Goal: Task Accomplishment & Management: Complete application form

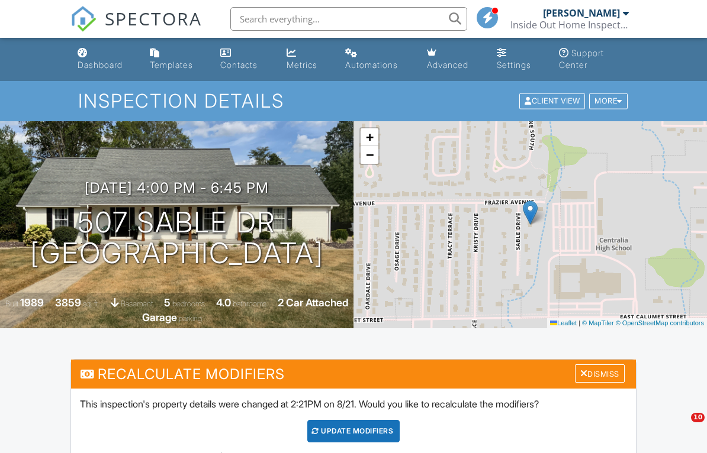
click at [83, 62] on div "Dashboard" at bounding box center [100, 65] width 45 height 10
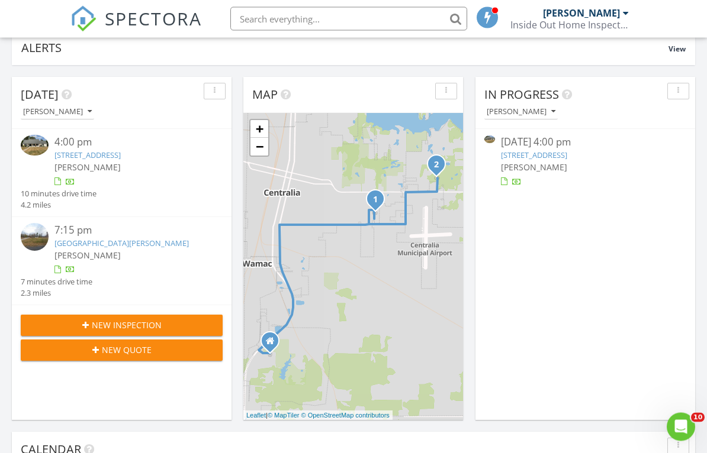
scroll to position [101, 0]
click at [175, 323] on div "New Inspection" at bounding box center [121, 325] width 183 height 12
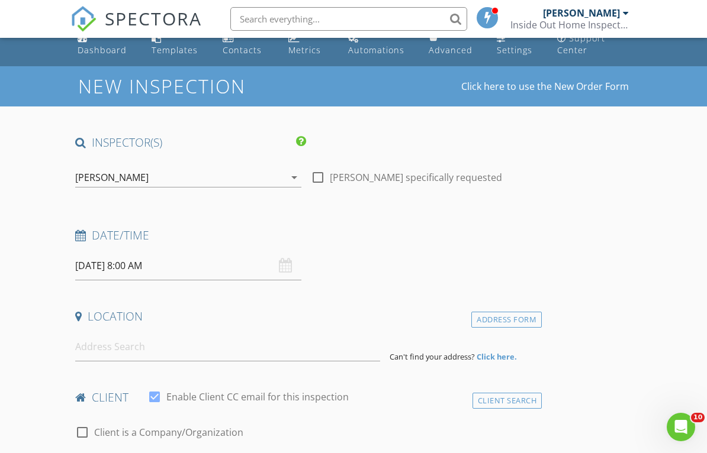
click at [196, 271] on input "08/28/2025 8:00 AM" at bounding box center [188, 266] width 226 height 29
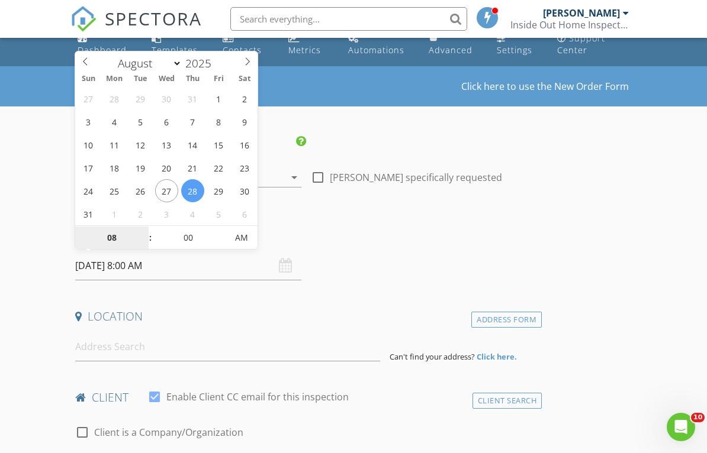
select select "8"
type input "09/02/2025 8:00 AM"
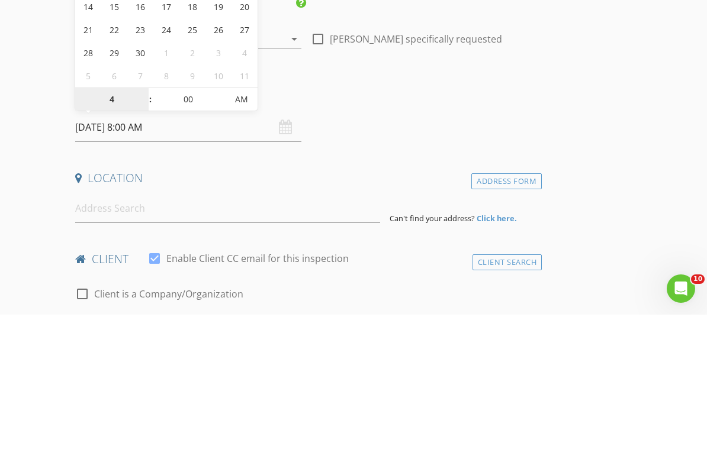
click at [250, 226] on span "AM" at bounding box center [241, 238] width 33 height 24
type input "04"
type input "[DATE] 4:00 PM"
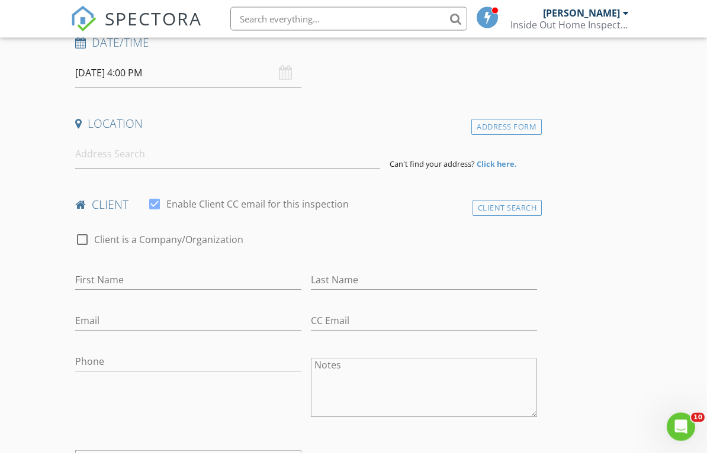
scroll to position [207, 0]
click at [278, 157] on input at bounding box center [227, 154] width 305 height 29
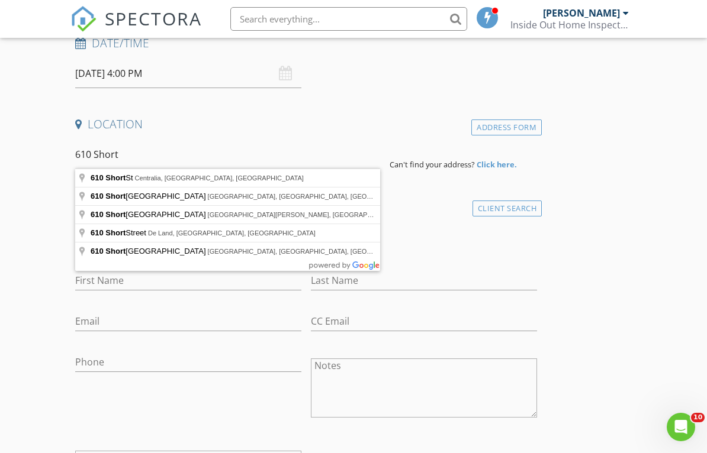
type input "610 Short St, Centralia, IL, USA"
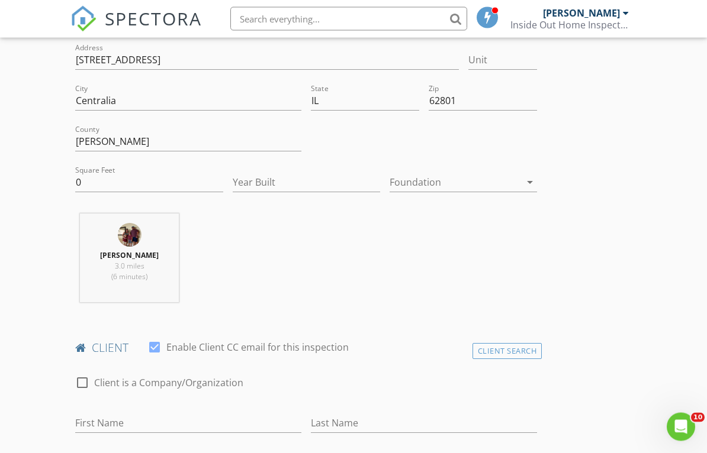
scroll to position [283, 0]
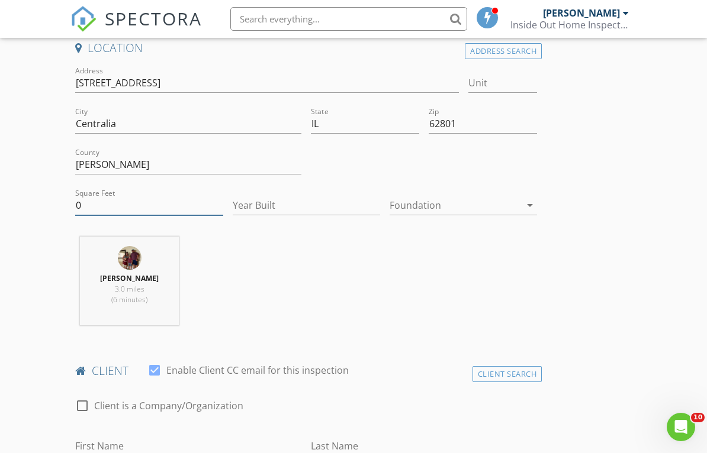
click at [200, 209] on input "0" at bounding box center [148, 206] width 147 height 20
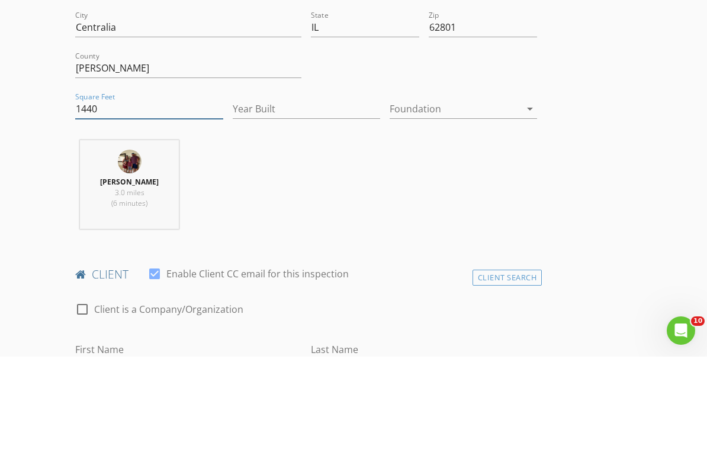
type input "1440"
click at [285, 196] on input "Year Built" at bounding box center [306, 206] width 147 height 20
type input "1936"
click at [465, 196] on div at bounding box center [454, 205] width 131 height 19
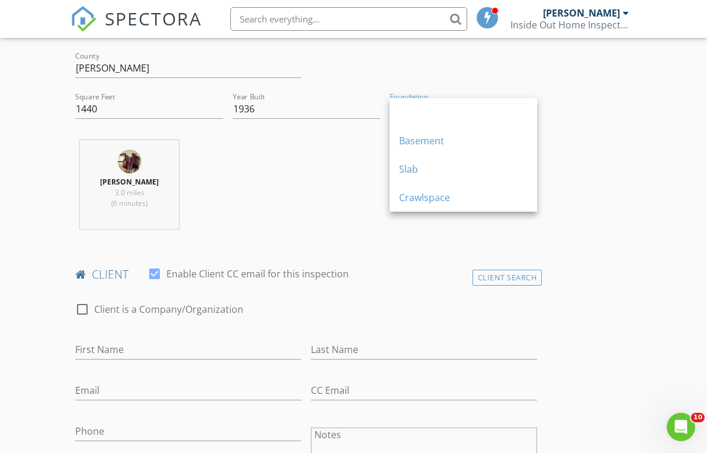
click at [436, 204] on div "Crawlspace" at bounding box center [463, 198] width 128 height 14
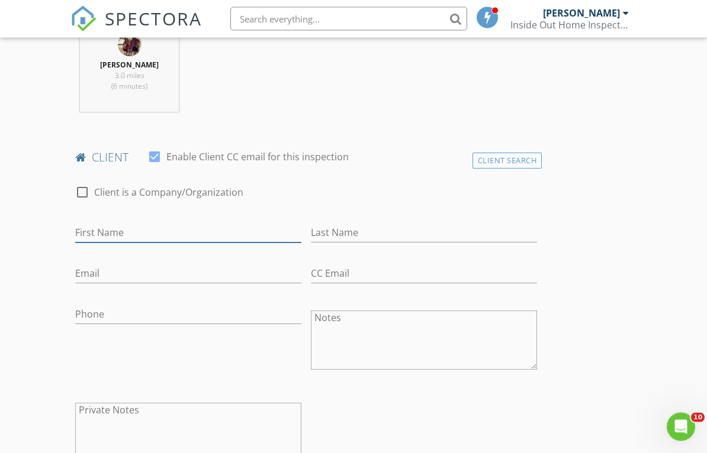
click at [276, 238] on input "First Name" at bounding box center [188, 234] width 226 height 20
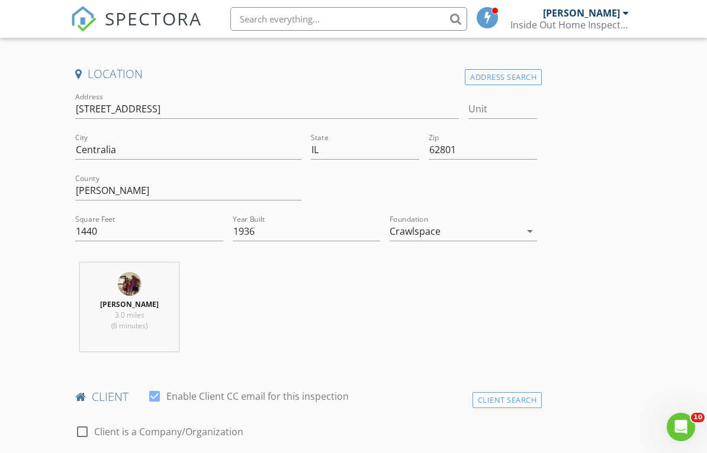
scroll to position [254, 0]
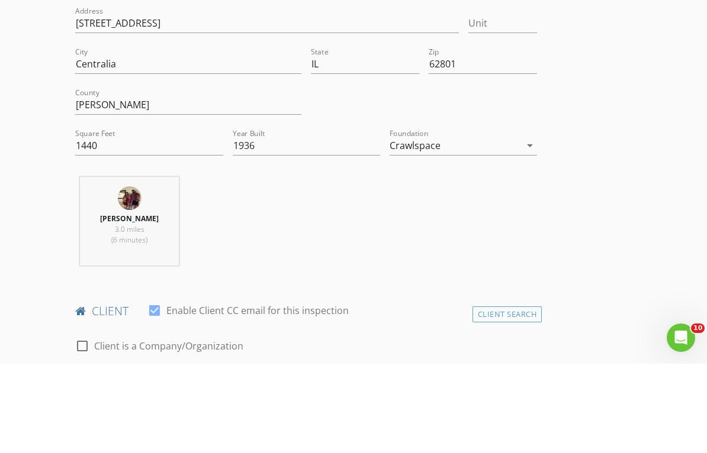
click at [508, 225] on div "Crawlspace" at bounding box center [454, 234] width 131 height 19
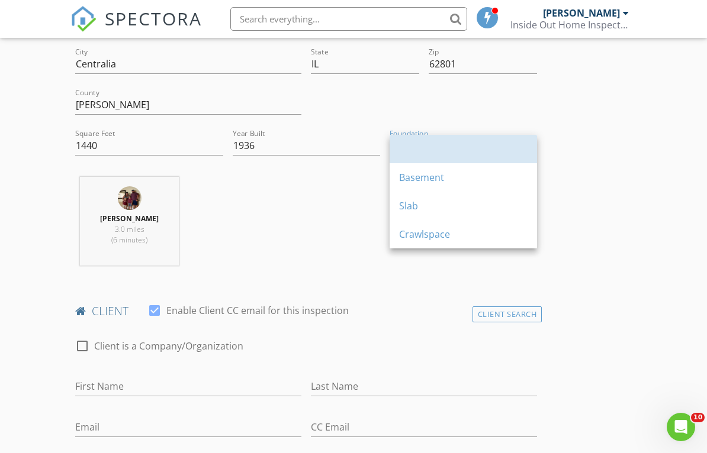
click at [462, 160] on div at bounding box center [463, 149] width 128 height 28
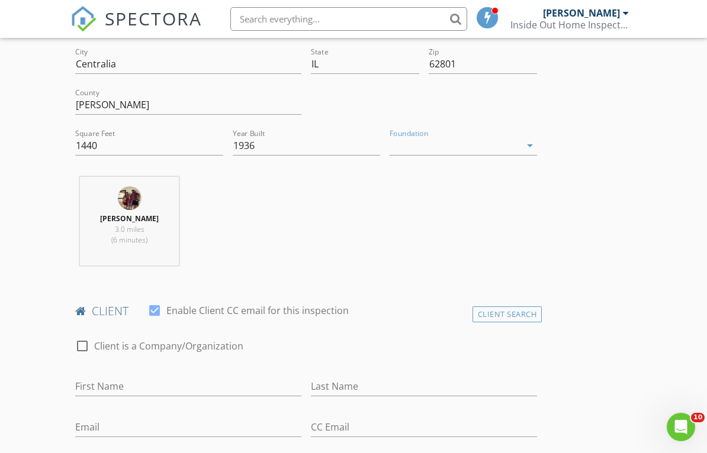
click at [219, 377] on input "First Name" at bounding box center [188, 387] width 226 height 20
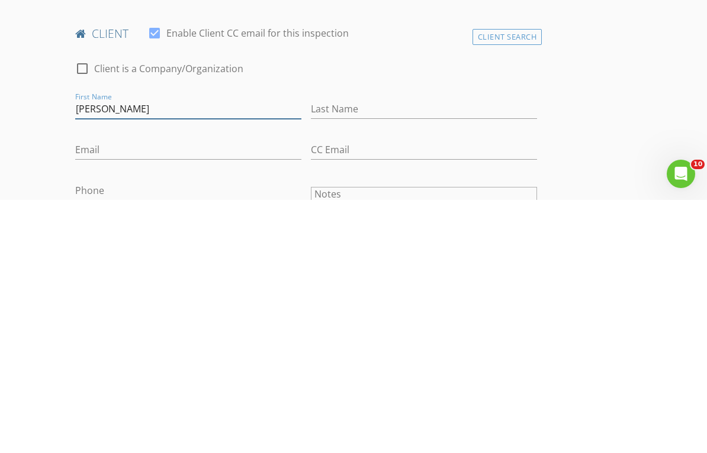
type input "Joe Lynn"
click at [429, 353] on input "Last Name" at bounding box center [424, 363] width 226 height 20
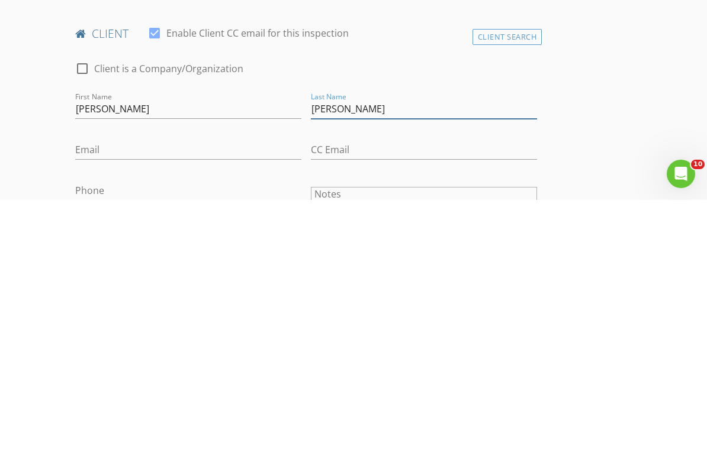
type input "Mallios"
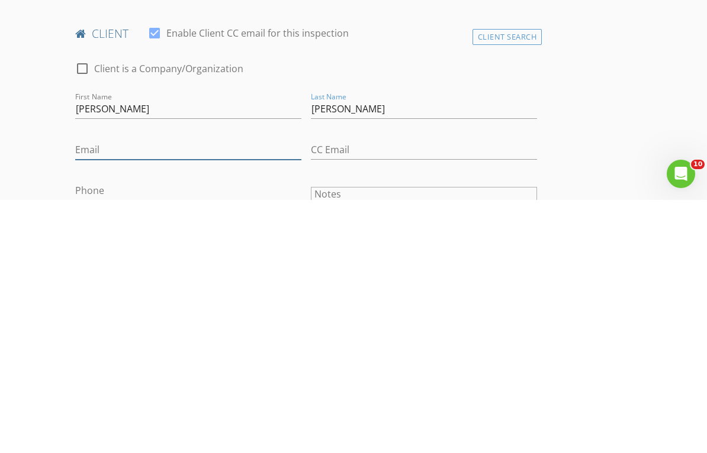
click at [254, 394] on input "Email" at bounding box center [188, 404] width 226 height 20
type input "Jlmallios8486@gmail.com"
click at [259, 434] on input "Phone" at bounding box center [188, 444] width 226 height 20
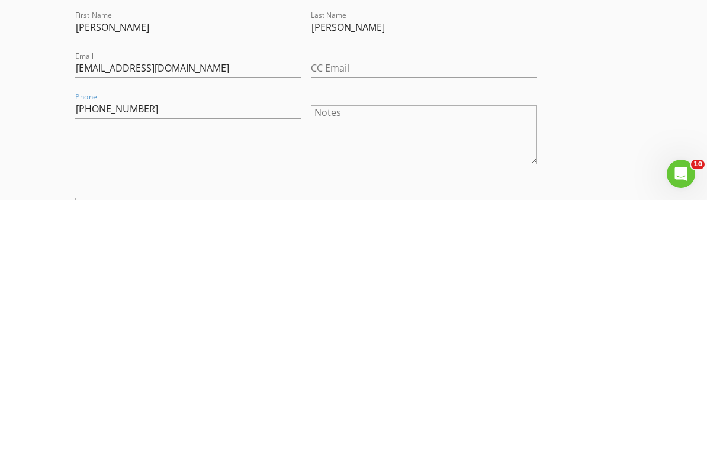
scroll to position [702, 0]
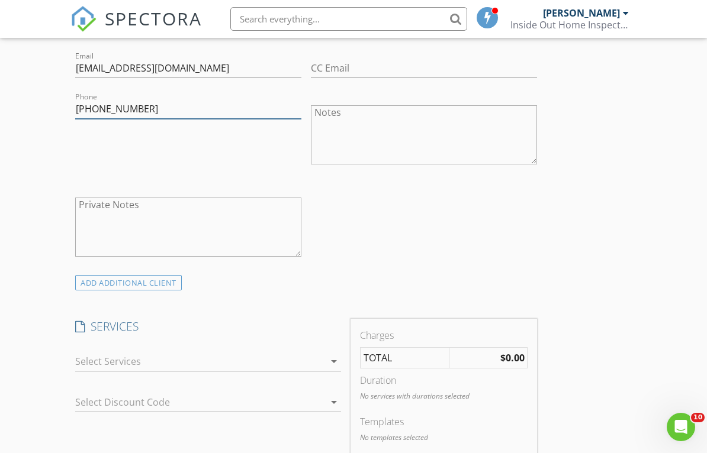
type input "618-359-4834"
click at [217, 362] on div at bounding box center [199, 361] width 249 height 19
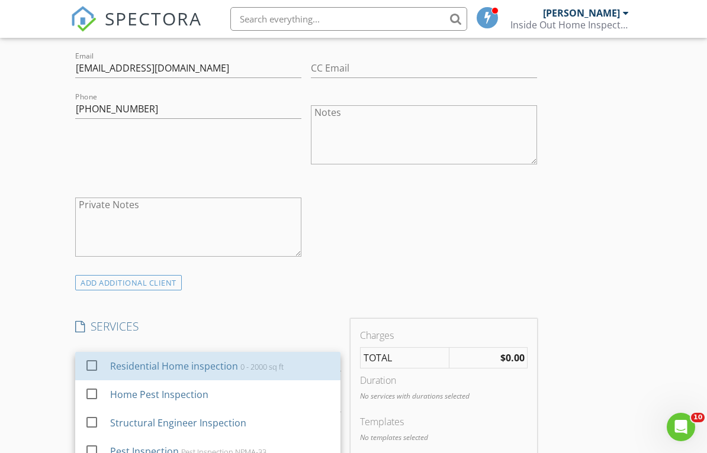
click at [202, 376] on div "Residential Home inspection 0 - 2000 sq ft" at bounding box center [220, 366] width 221 height 24
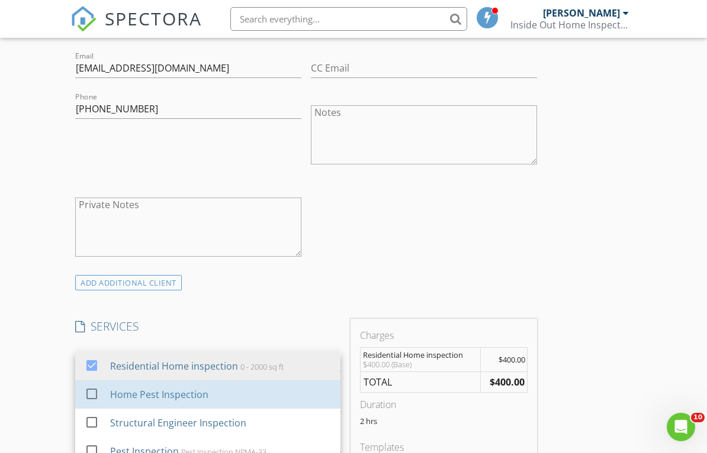
click at [190, 404] on div "Home Pest Inspection" at bounding box center [220, 395] width 221 height 24
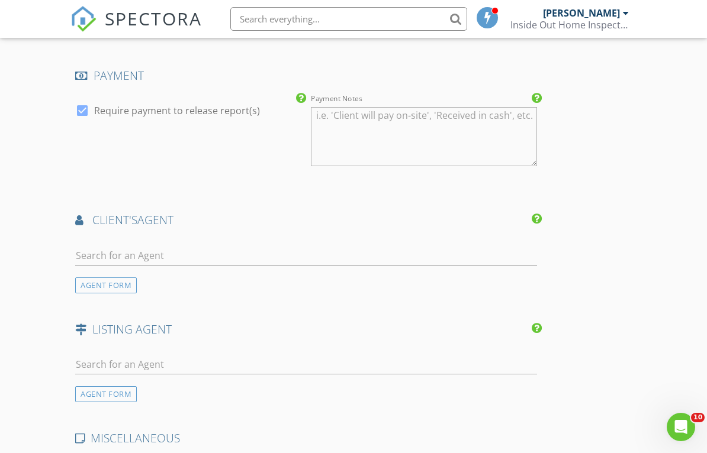
scroll to position [1331, 0]
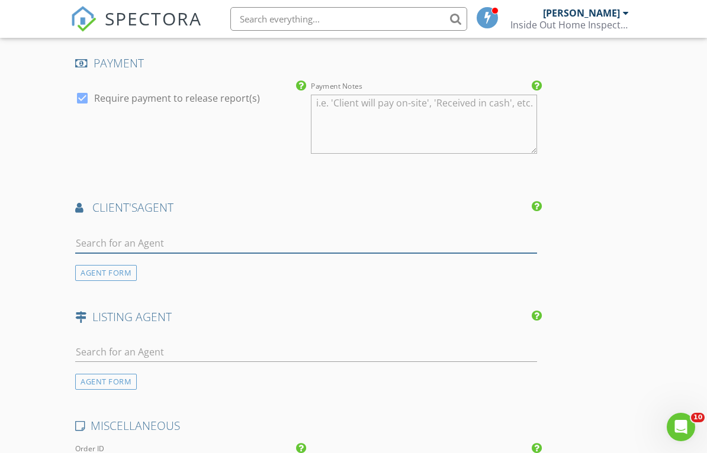
click at [500, 241] on input "text" at bounding box center [306, 244] width 462 height 20
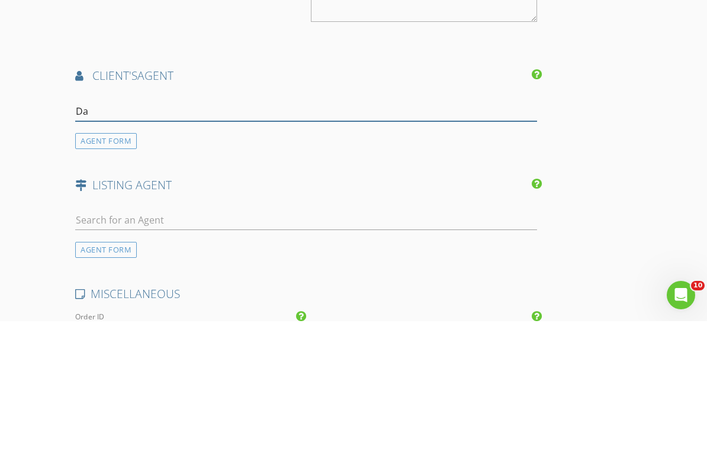
type input "Dar"
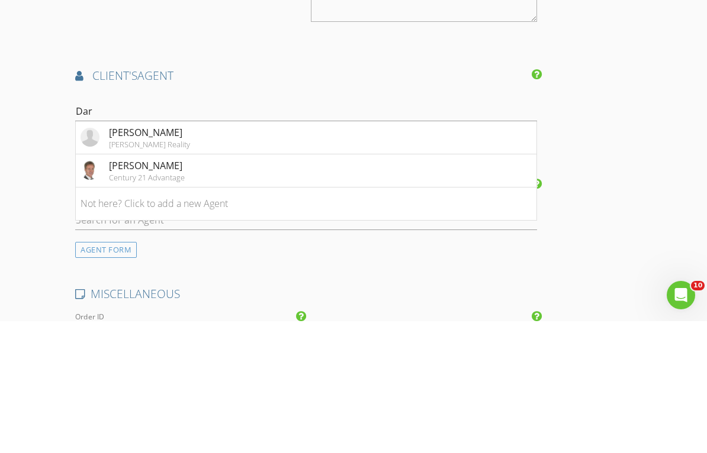
click at [209, 253] on li "Darlene Baltzell Rod Snow Reality" at bounding box center [306, 269] width 460 height 33
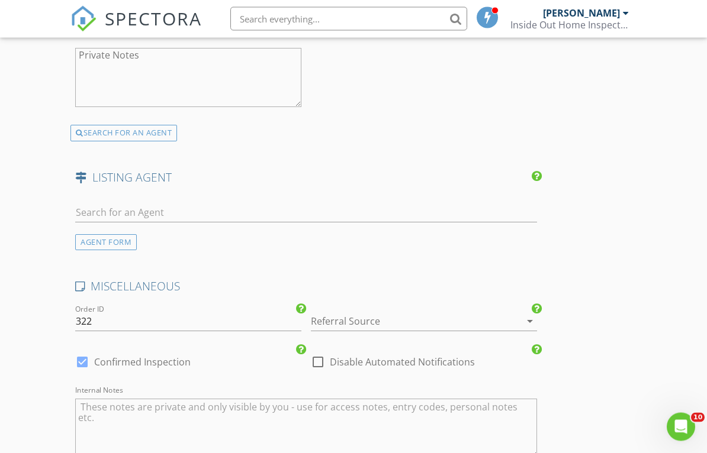
scroll to position [1740, 0]
click at [350, 320] on div at bounding box center [407, 321] width 193 height 19
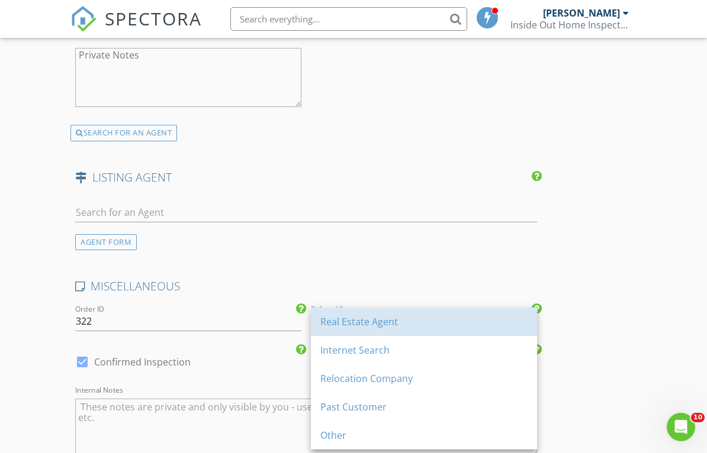
click at [362, 324] on div "Real Estate Agent" at bounding box center [423, 322] width 207 height 14
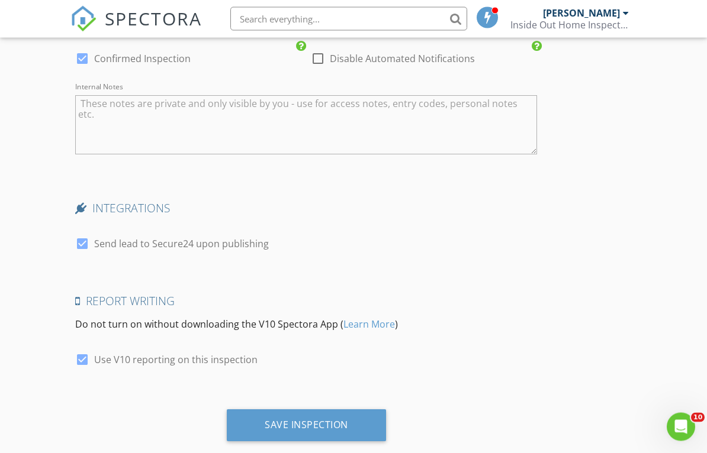
scroll to position [2049, 0]
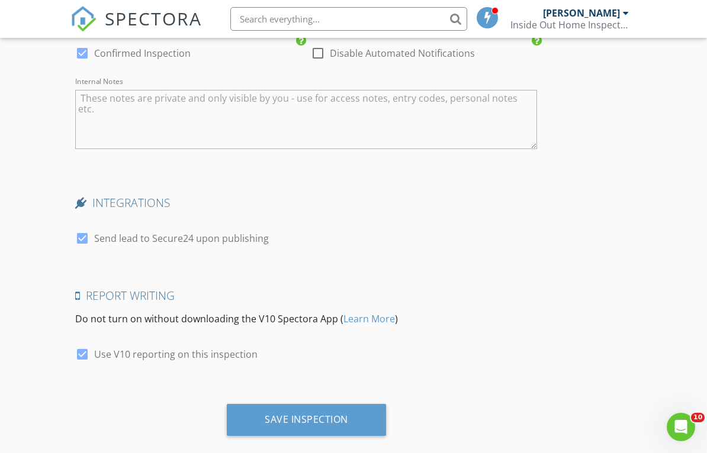
click at [323, 414] on div "Save Inspection" at bounding box center [306, 420] width 83 height 12
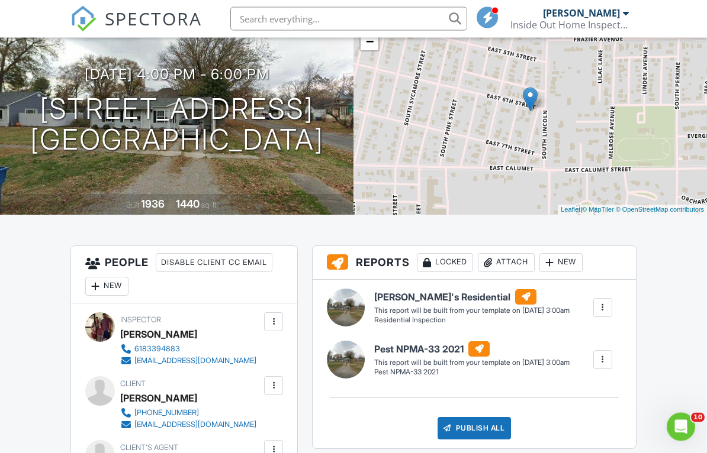
scroll to position [114, 0]
click at [0, 0] on div at bounding box center [0, 0] width 0 height 0
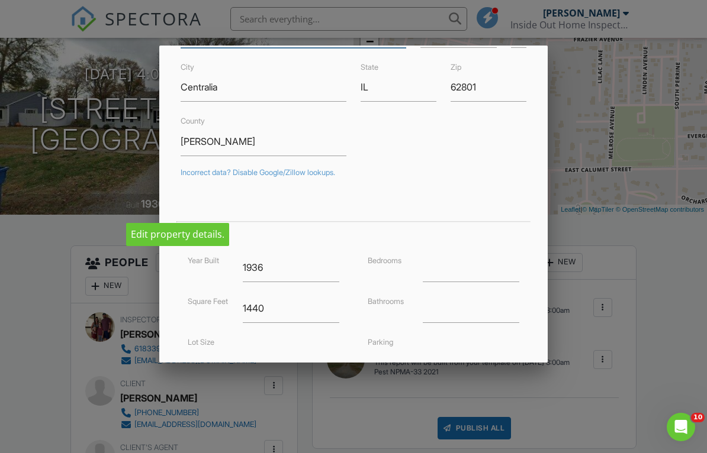
scroll to position [99, 0]
click at [455, 278] on input "number" at bounding box center [471, 268] width 96 height 29
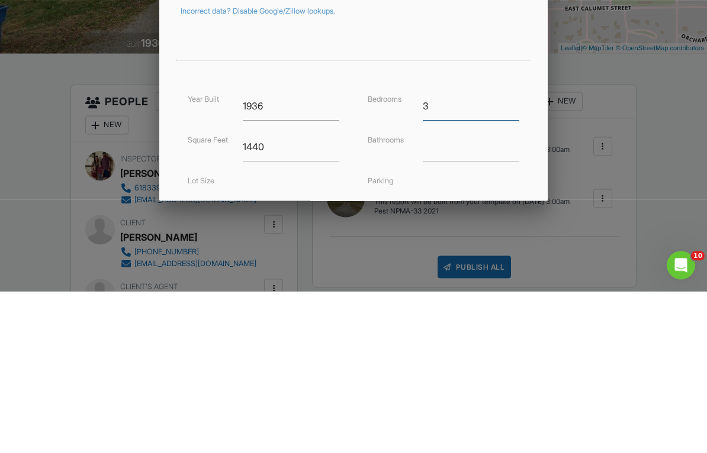
type input "3"
click at [437, 295] on input "number" at bounding box center [471, 309] width 96 height 29
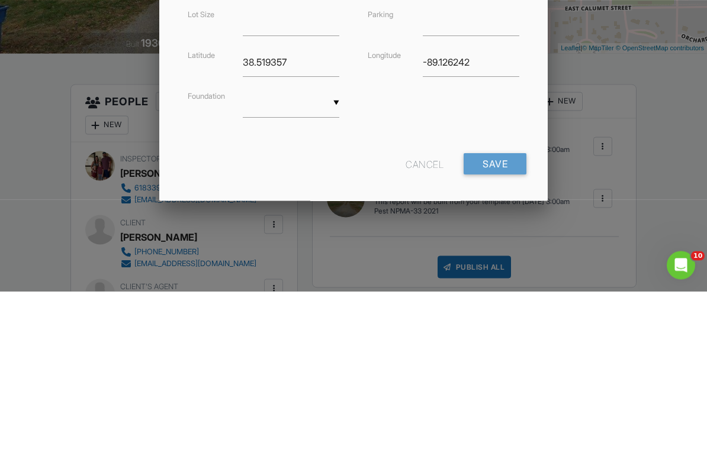
scroll to position [263, 0]
type input "1"
click at [511, 318] on input "Save" at bounding box center [494, 328] width 63 height 21
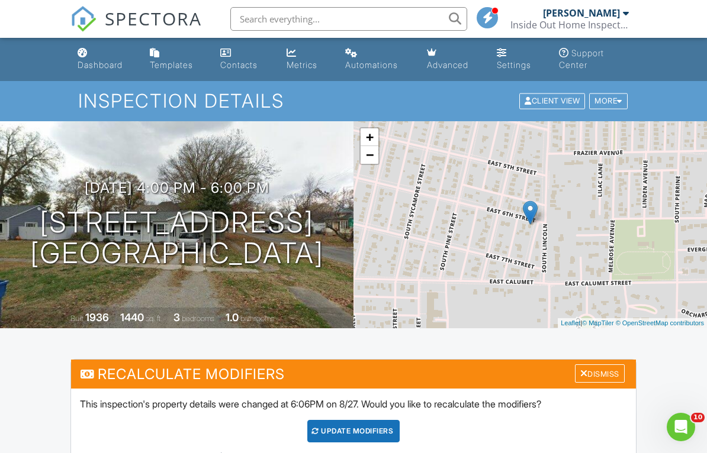
click at [108, 66] on div "Dashboard" at bounding box center [100, 65] width 45 height 10
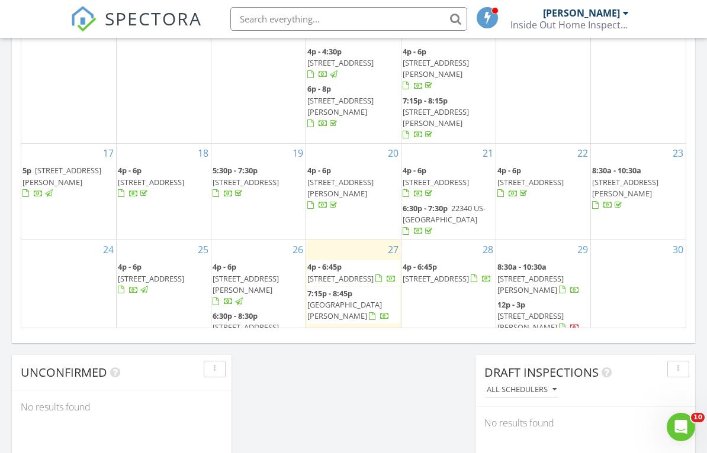
scroll to position [770, 0]
